Goal: Task Accomplishment & Management: Use online tool/utility

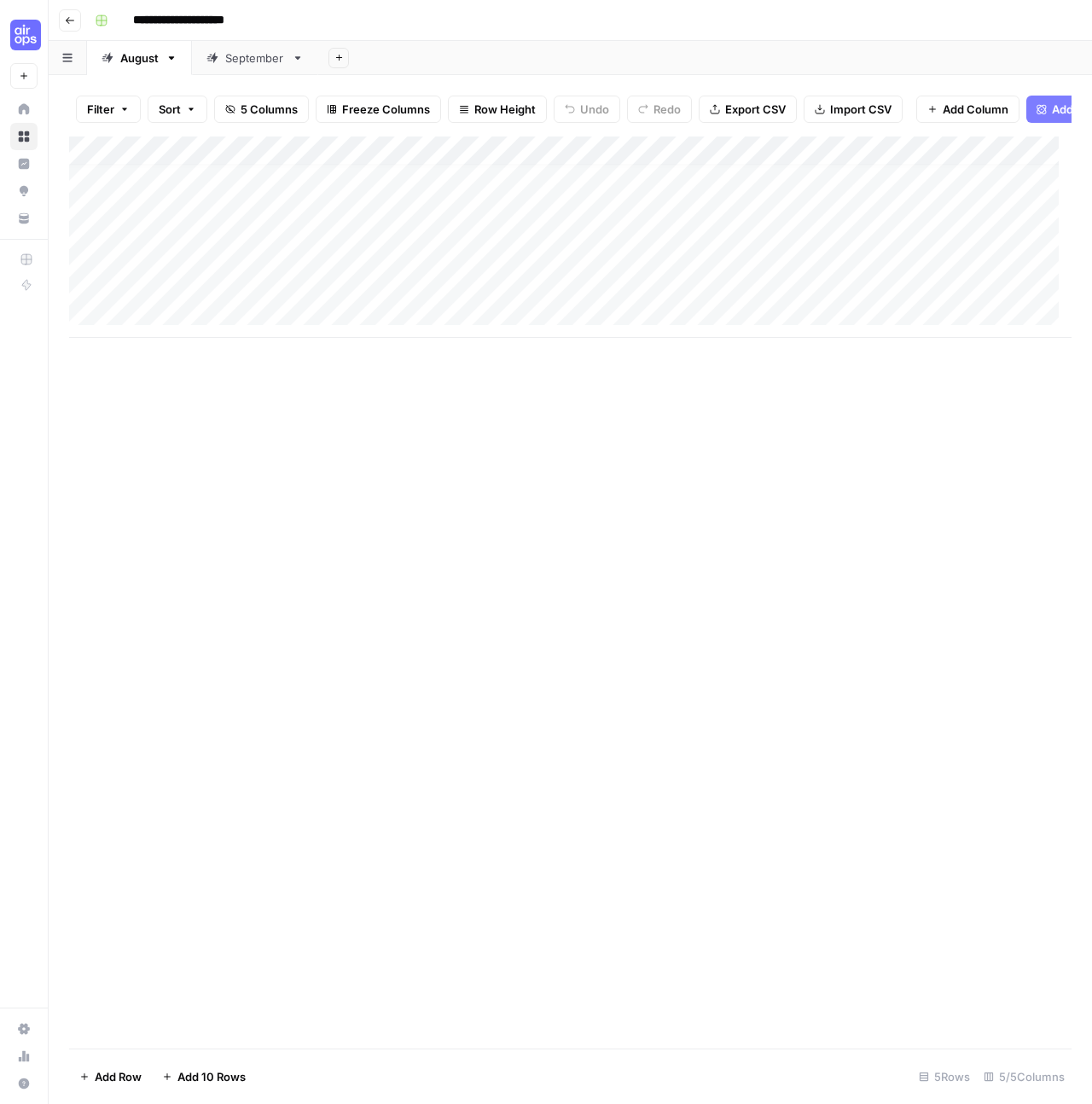
scroll to position [13, 0]
click at [185, 318] on div "Add Column" at bounding box center [570, 237] width 1003 height 201
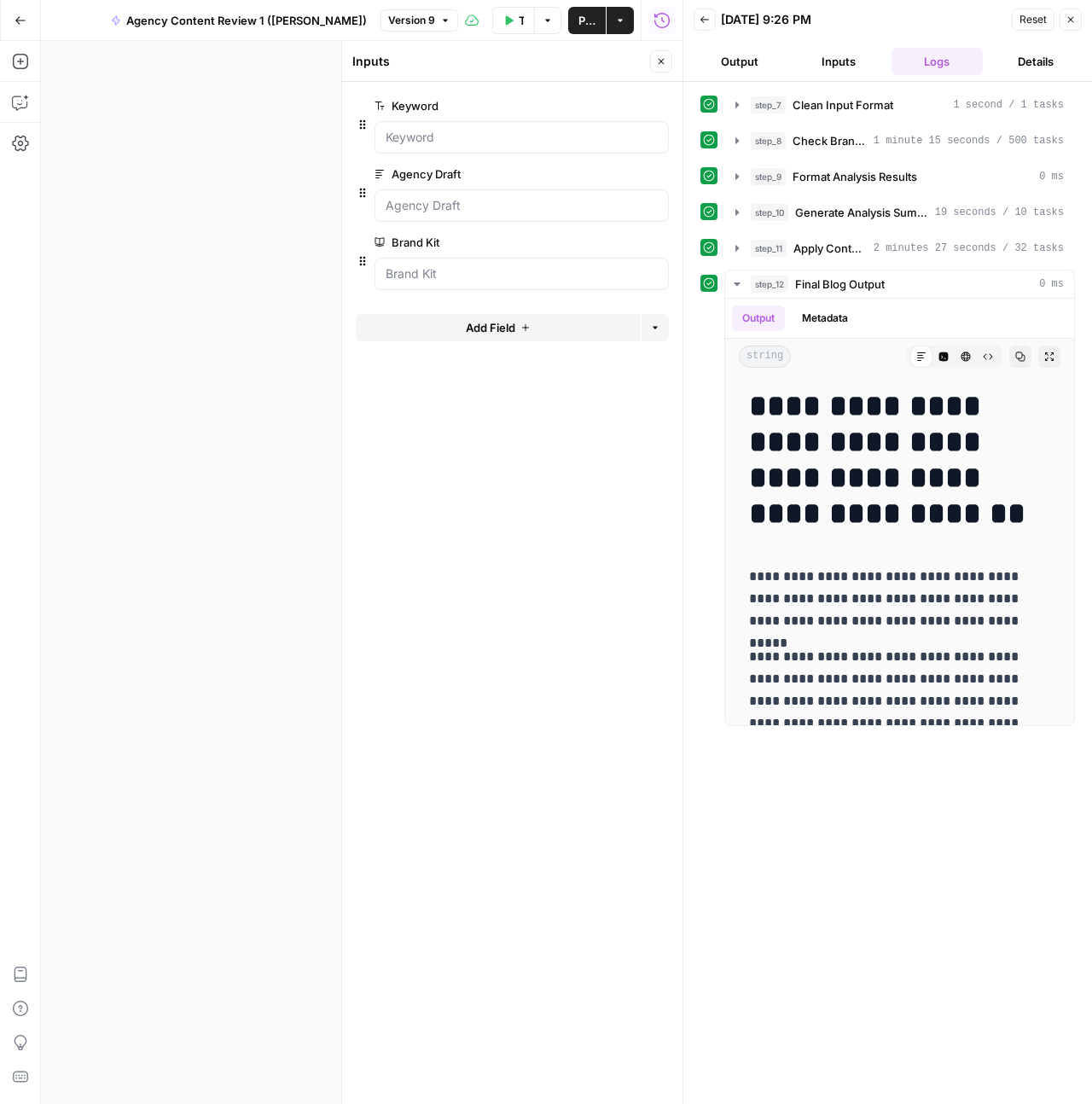
click at [1075, 29] on button "Close" at bounding box center [1071, 20] width 23 height 23
